Goal: Task Accomplishment & Management: Check status

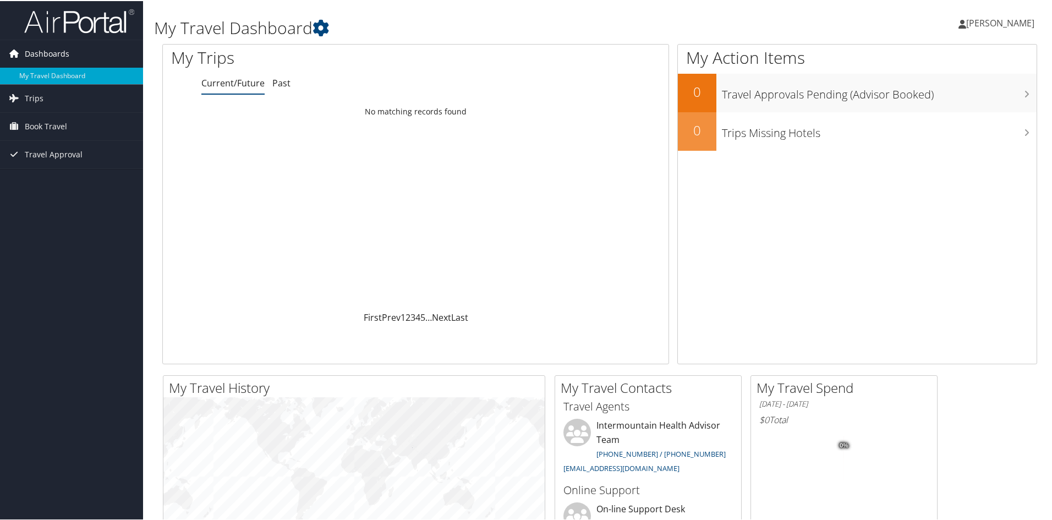
click at [68, 50] on link "Dashboards" at bounding box center [71, 53] width 143 height 28
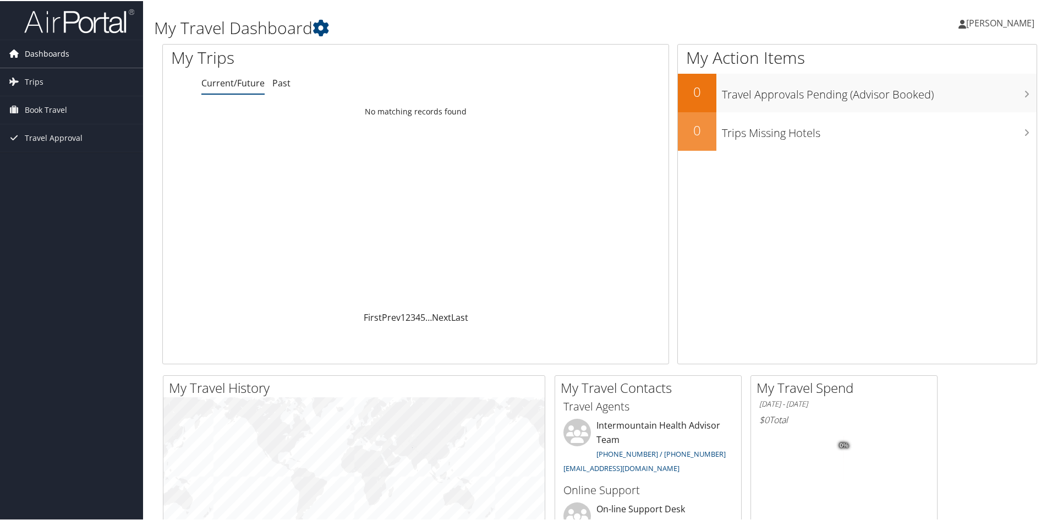
click at [68, 50] on link "Dashboards" at bounding box center [71, 53] width 143 height 28
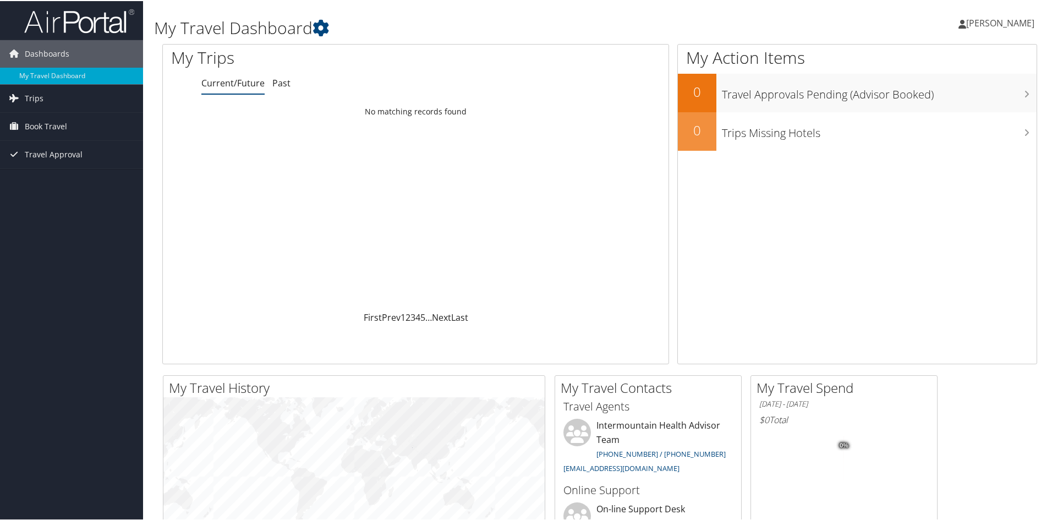
click at [958, 22] on icon at bounding box center [962, 23] width 8 height 9
click at [943, 97] on link "View Travel Profile" at bounding box center [970, 98] width 123 height 19
click at [62, 52] on span "Dashboards" at bounding box center [47, 53] width 45 height 28
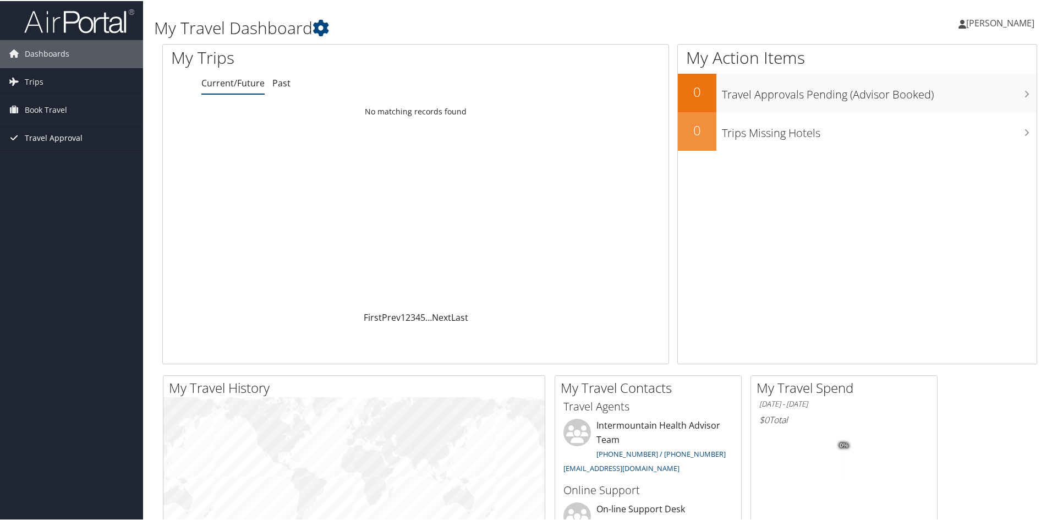
click at [62, 134] on span "Travel Approval" at bounding box center [54, 137] width 58 height 28
click at [53, 157] on link "Pending Trip Approvals" at bounding box center [71, 159] width 143 height 17
